Goal: Information Seeking & Learning: Find specific fact

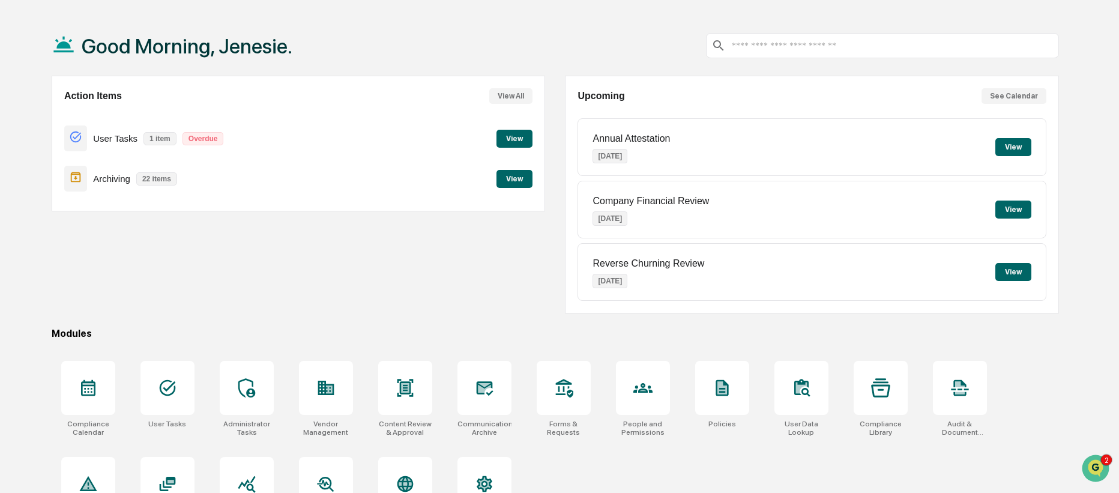
scroll to position [65, 0]
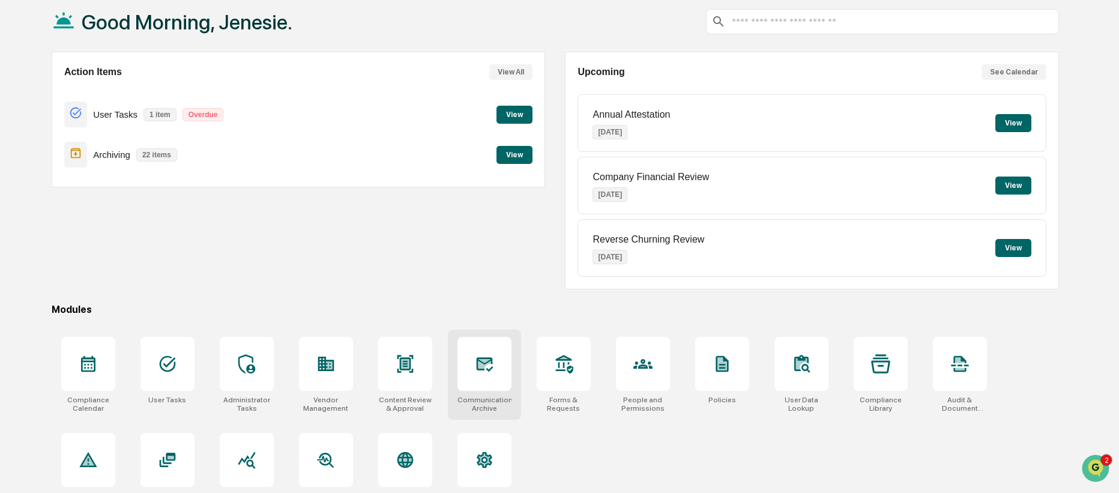
click at [498, 365] on div at bounding box center [485, 364] width 54 height 54
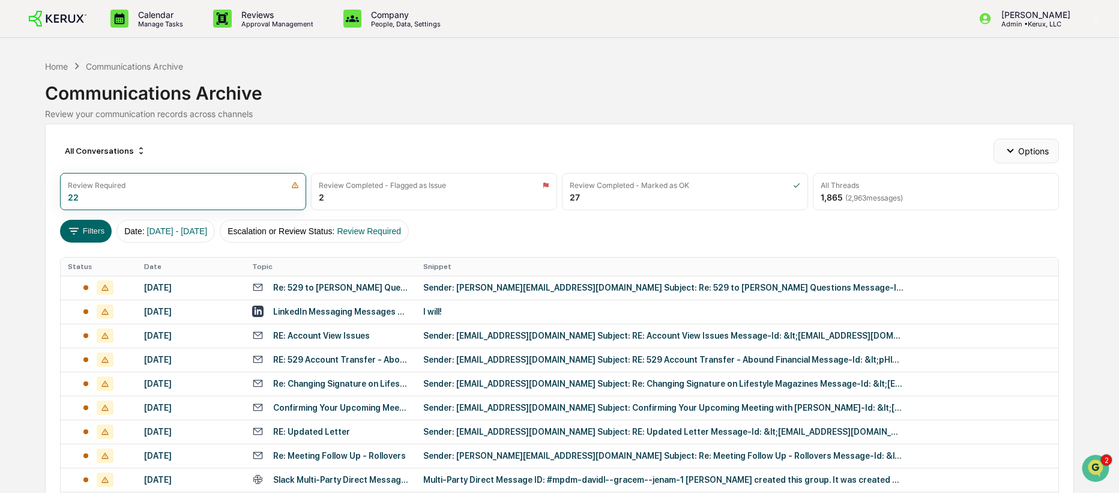
click at [1022, 154] on button "Options" at bounding box center [1026, 151] width 65 height 24
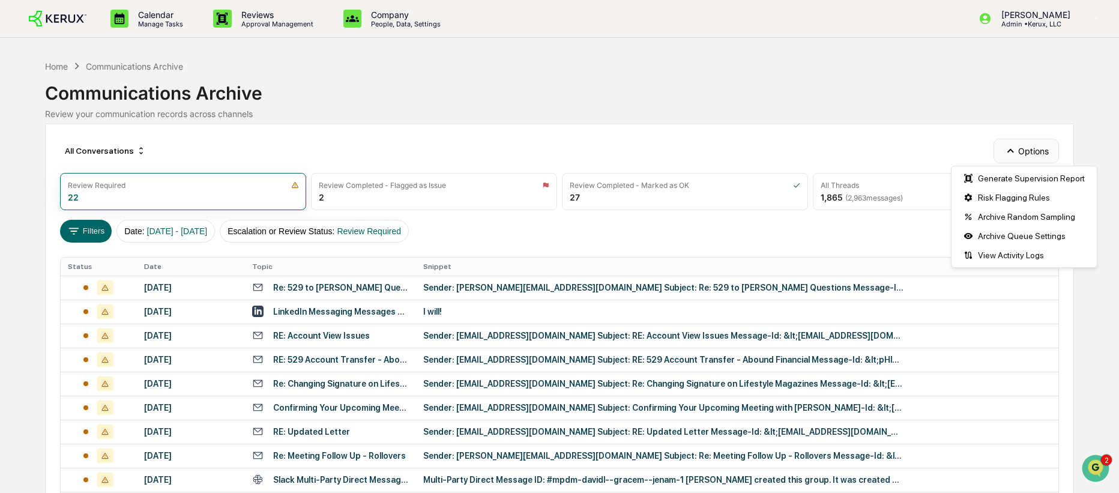
click at [994, 147] on button "Options" at bounding box center [1026, 151] width 65 height 24
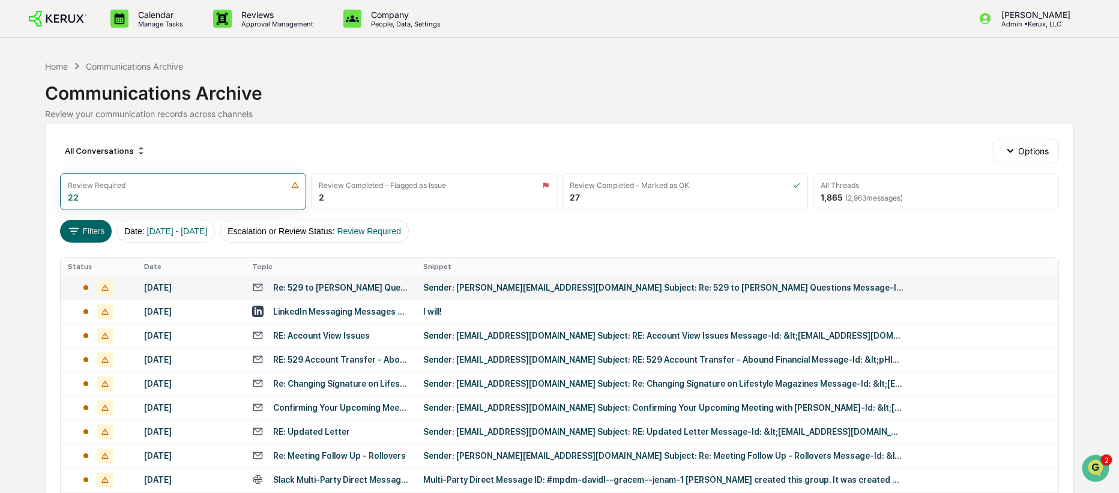
click at [531, 285] on div "Sender: [PERSON_NAME][EMAIL_ADDRESS][DOMAIN_NAME] Subject: Re: 529 to [PERSON_N…" at bounding box center [663, 288] width 480 height 10
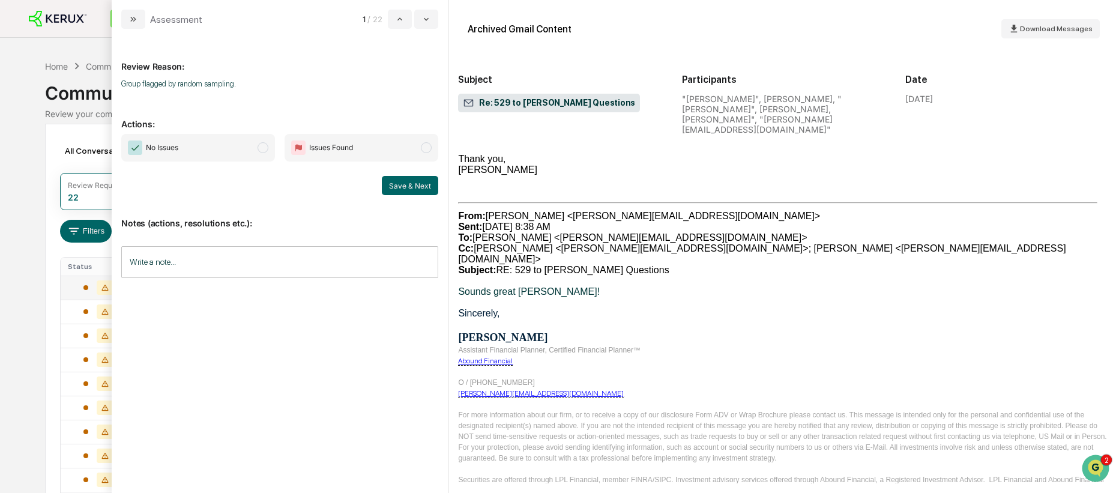
scroll to position [1033, 0]
drag, startPoint x: 458, startPoint y: 331, endPoint x: 808, endPoint y: 340, distance: 350.8
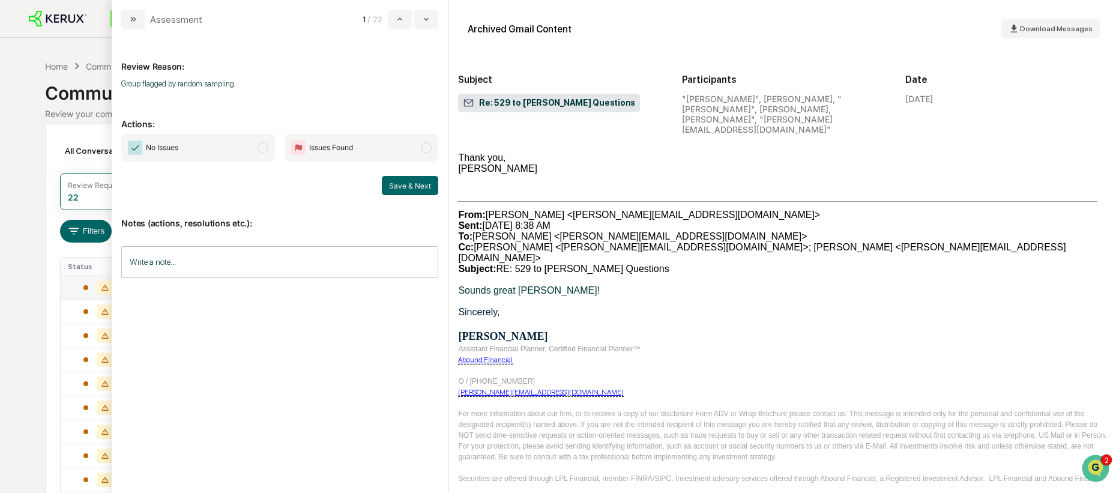
click at [808, 340] on span "Sender: [PERSON_NAME][EMAIL_ADDRESS][DOMAIN_NAME] Subject: Re: 529 to [PERSON_N…" at bounding box center [784, 490] width 652 height 1352
drag, startPoint x: 687, startPoint y: 364, endPoint x: 485, endPoint y: 356, distance: 202.5
click at [485, 356] on span "Sender: [PERSON_NAME][EMAIL_ADDRESS][DOMAIN_NAME] Subject: Re: 529 to [PERSON_N…" at bounding box center [784, 490] width 652 height 1352
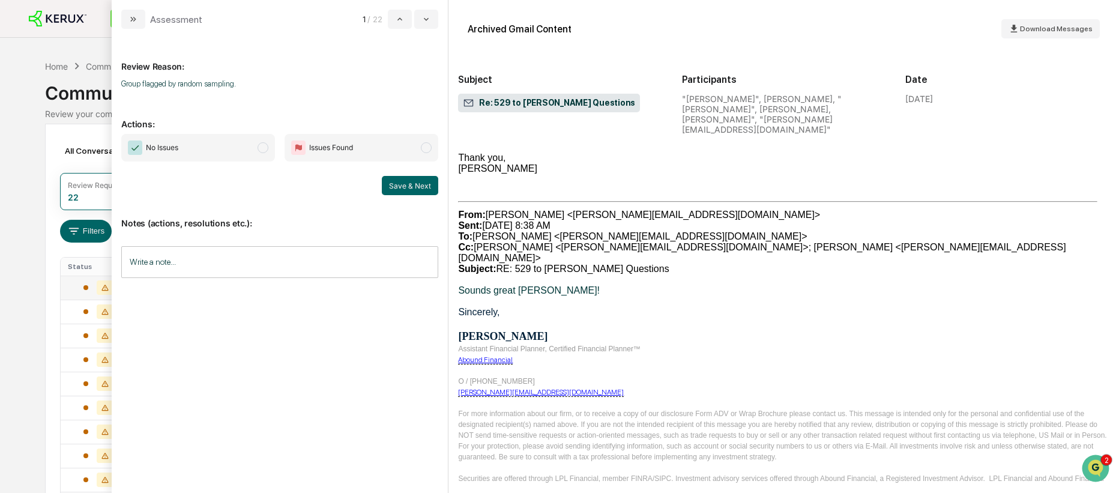
drag, startPoint x: 879, startPoint y: 347, endPoint x: 457, endPoint y: 342, distance: 421.6
click at [457, 342] on div "Archived Gmail Content Download Messages Subject Re: 529 to [PERSON_NAME] Quest…" at bounding box center [784, 246] width 671 height 493
drag, startPoint x: 458, startPoint y: 330, endPoint x: 860, endPoint y: 332, distance: 401.8
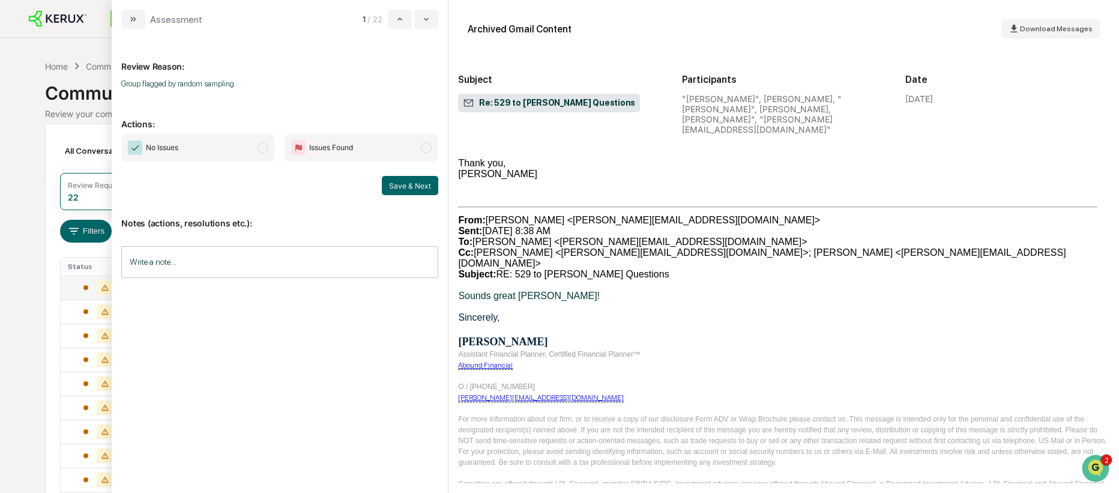
scroll to position [996, 0]
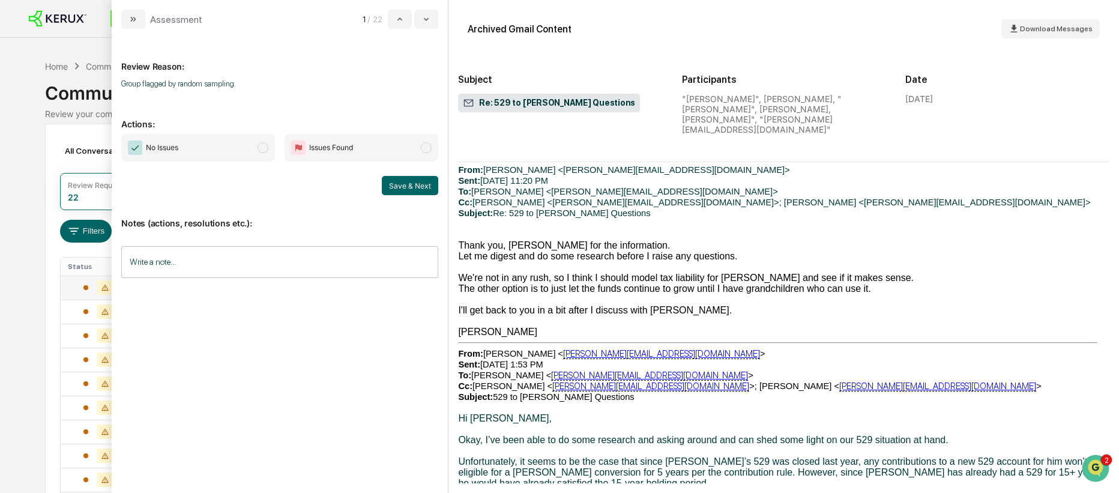
scroll to position [1445, 0]
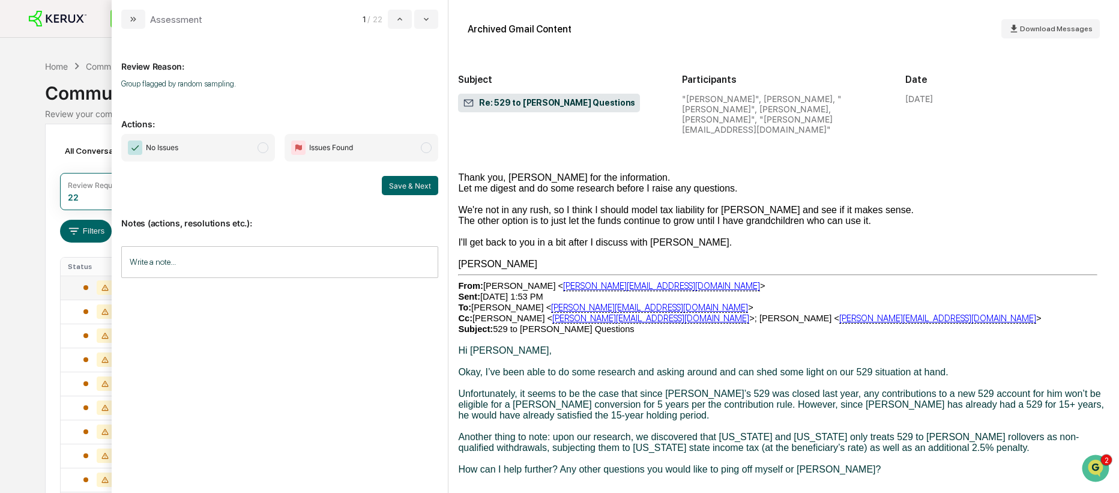
click at [590, 464] on p "How can I help further? Any other questions you would like to ping off myself o…" at bounding box center [784, 469] width 652 height 11
